Goal: Task Accomplishment & Management: Use online tool/utility

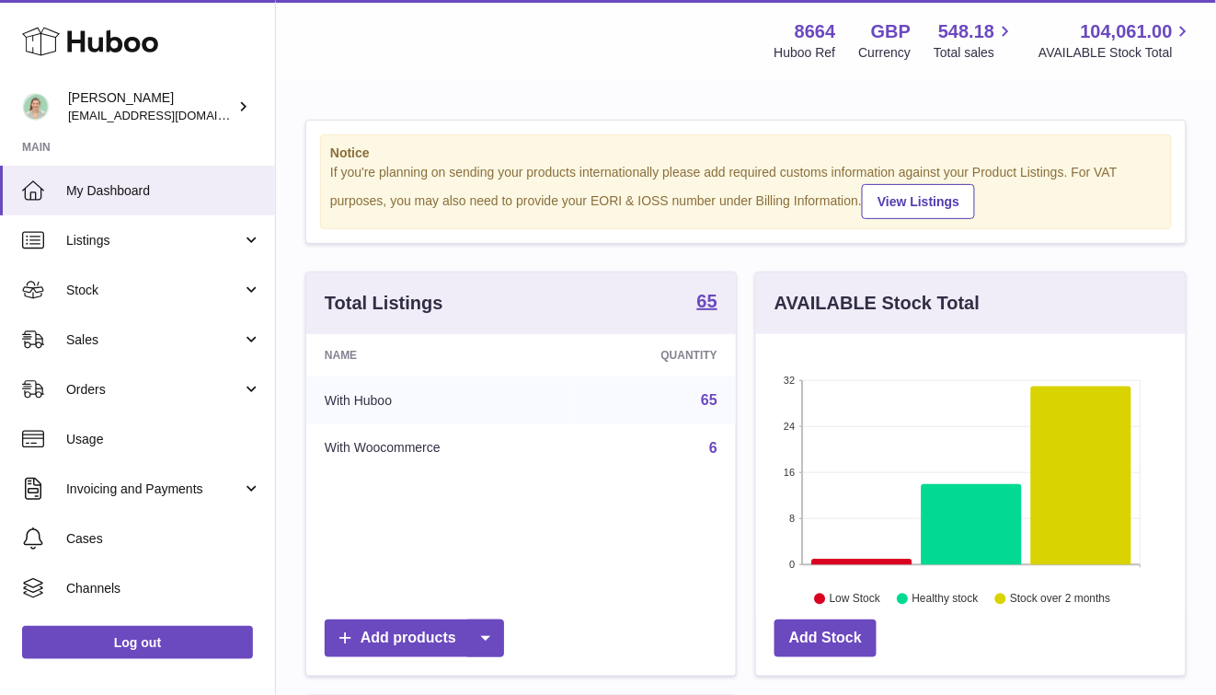
scroll to position [287, 430]
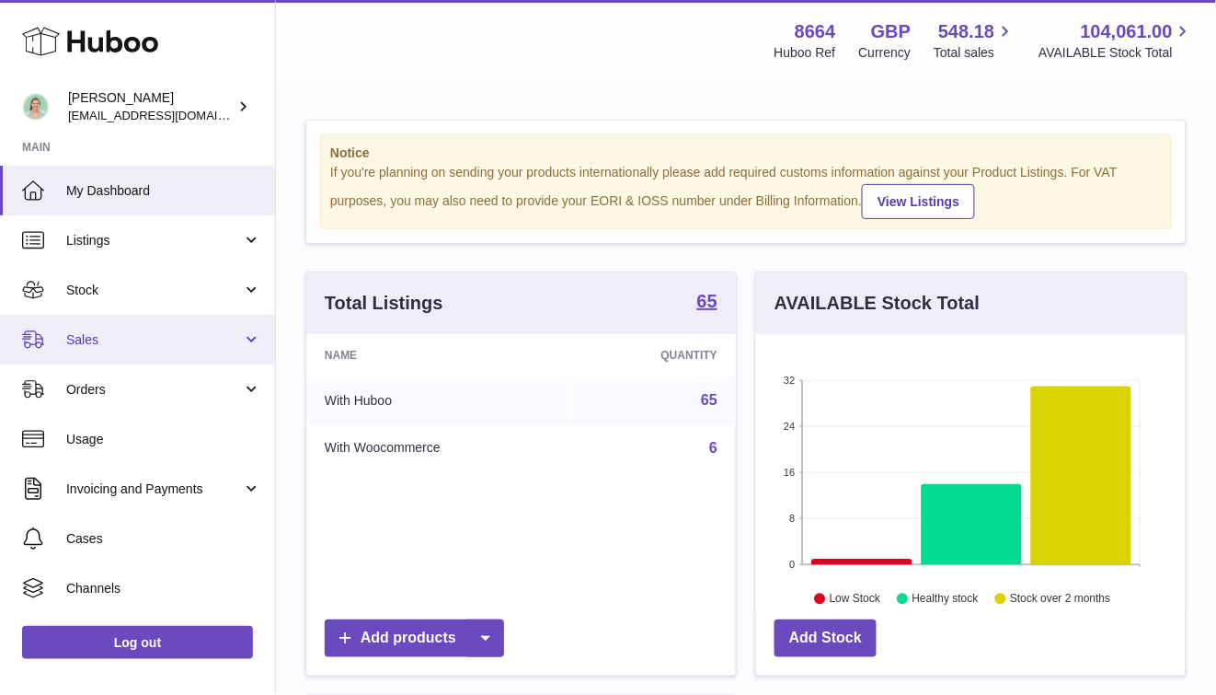
click at [171, 325] on link "Sales" at bounding box center [137, 340] width 275 height 50
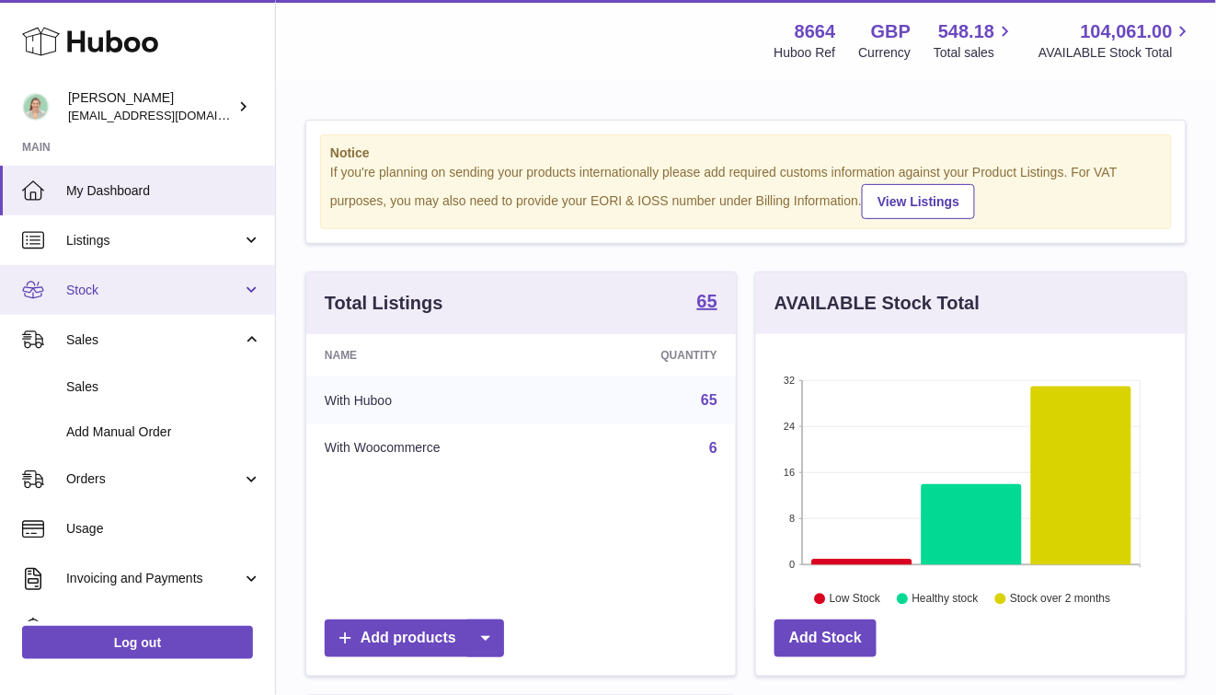
click at [173, 292] on span "Stock" at bounding box center [154, 290] width 176 height 17
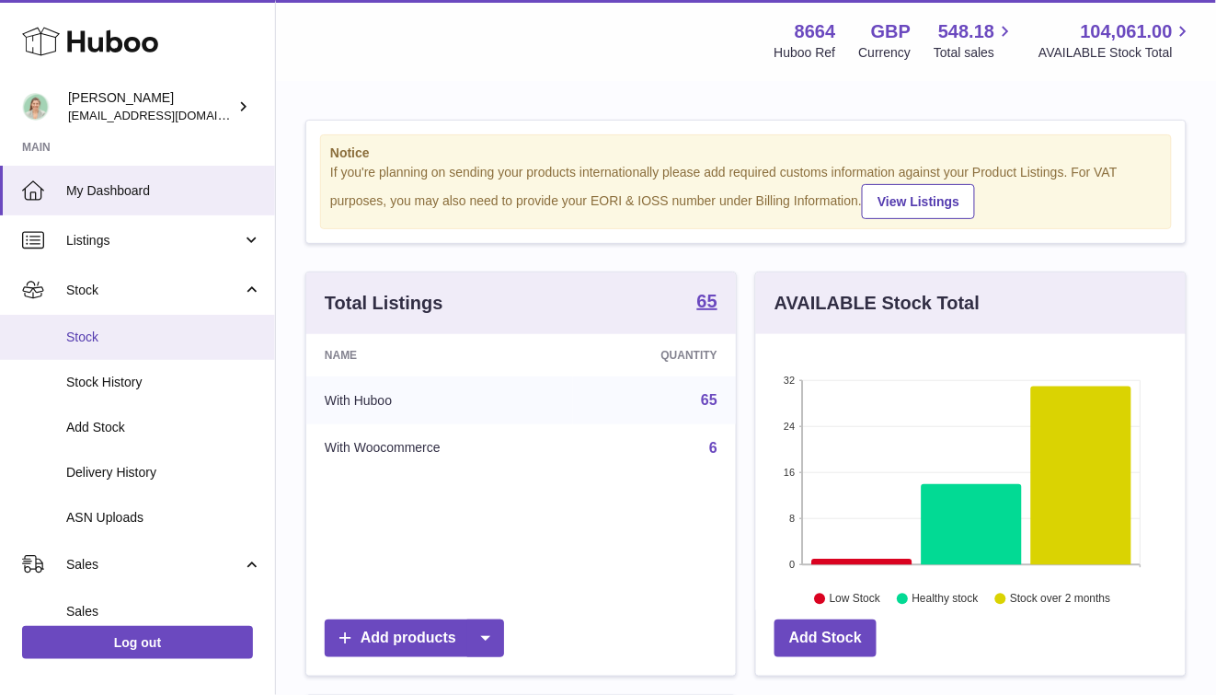
click at [144, 344] on span "Stock" at bounding box center [163, 337] width 195 height 17
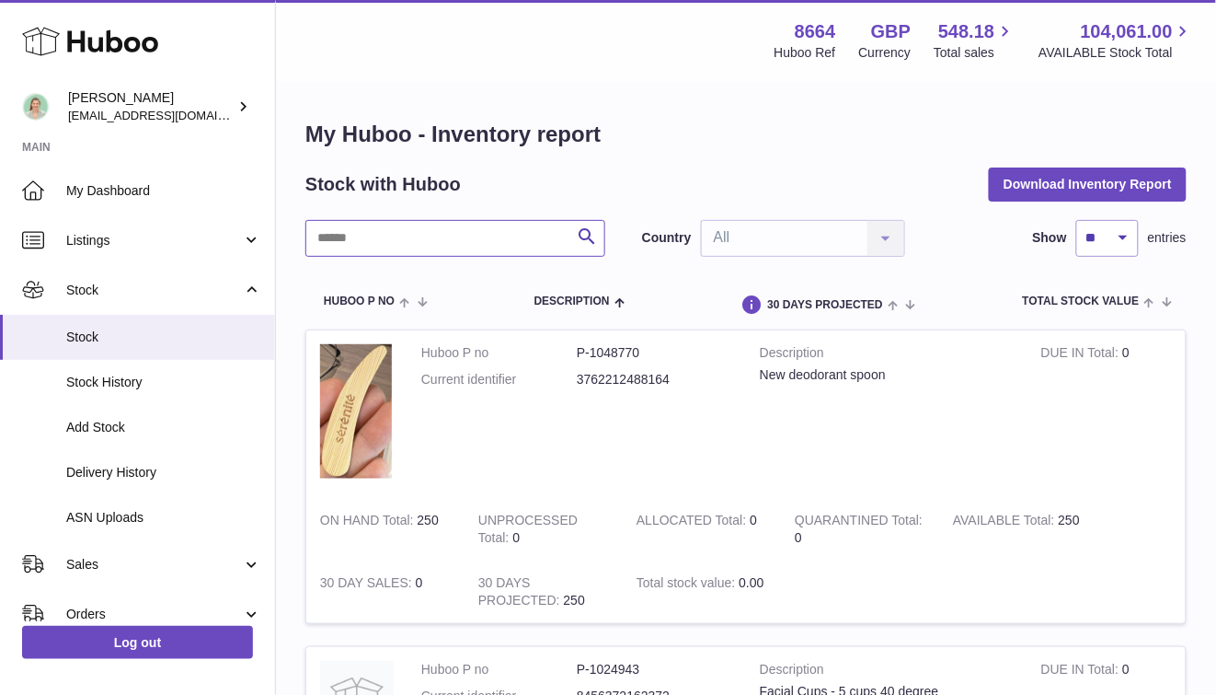
click at [368, 239] on input "text" at bounding box center [456, 238] width 300 height 37
type input "***"
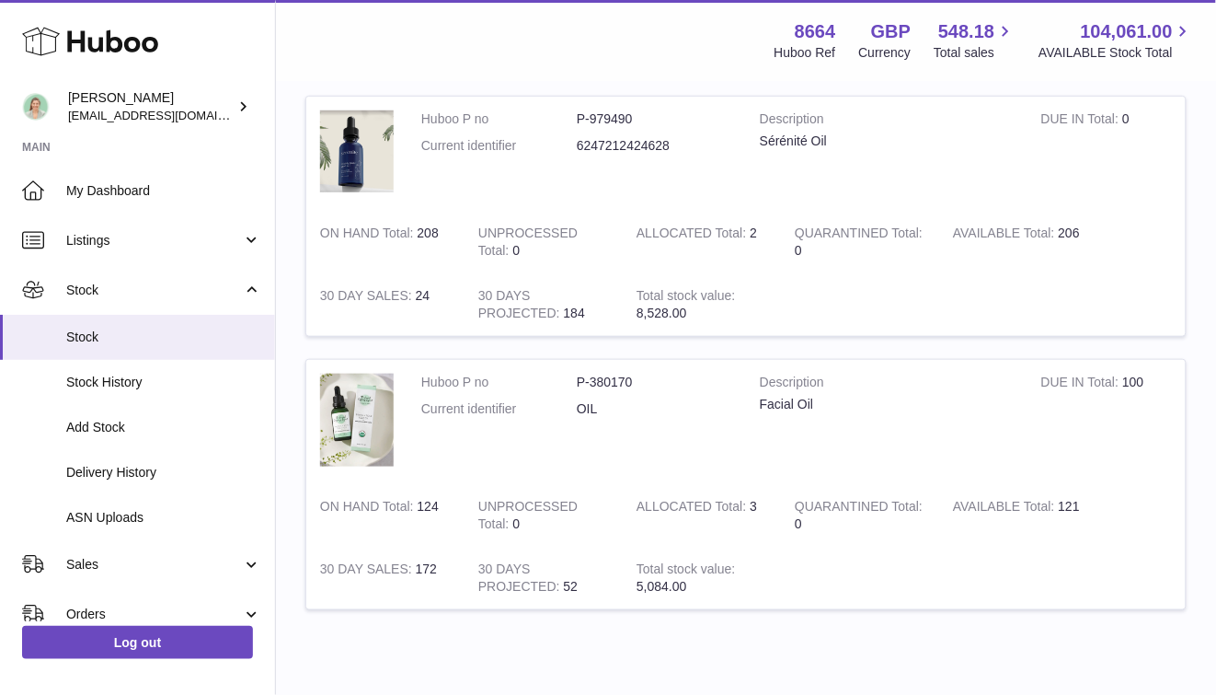
scroll to position [225, 0]
